Goal: Information Seeking & Learning: Learn about a topic

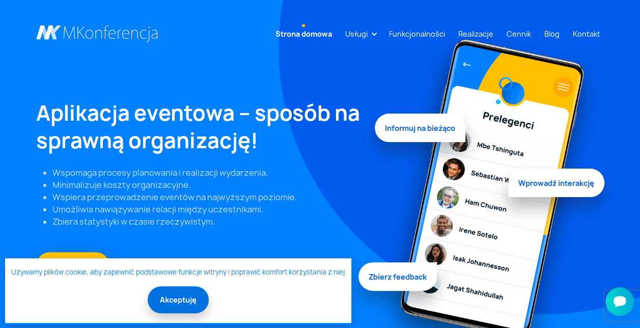
click at [174, 295] on button "Akceptuję" at bounding box center [178, 299] width 61 height 27
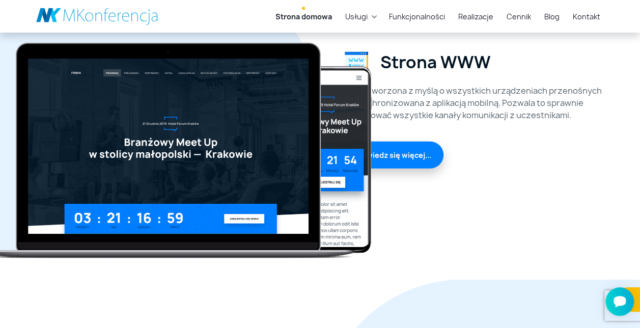
scroll to position [1443, 0]
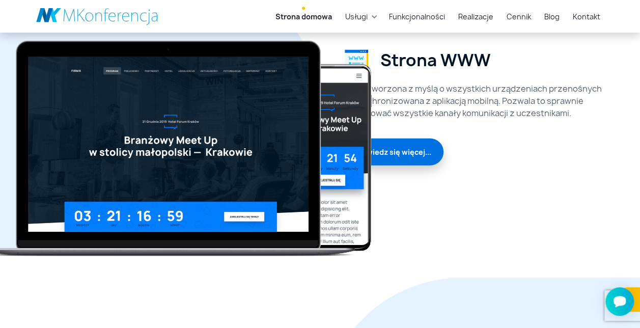
click at [416, 151] on link "Dowiedz się więcej..." at bounding box center [394, 151] width 99 height 27
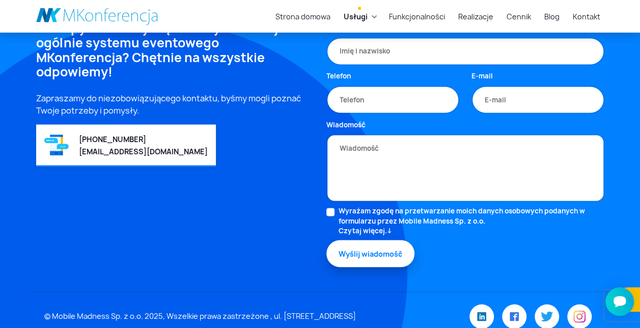
scroll to position [881, 0]
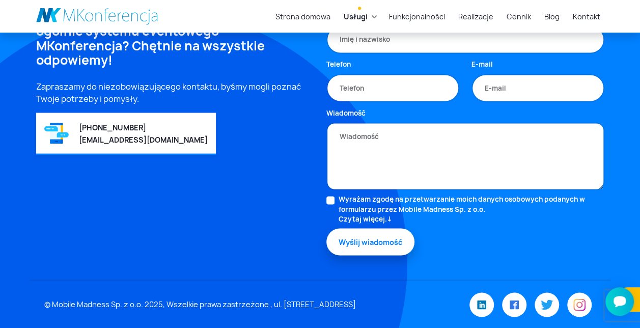
click at [276, 196] on div "Masz pytania dotyczące nowych funkcji lub ogólnie systemu eventowego MKonferenc…" at bounding box center [175, 144] width 290 height 270
